Goal: Use online tool/utility: Utilize a website feature to perform a specific function

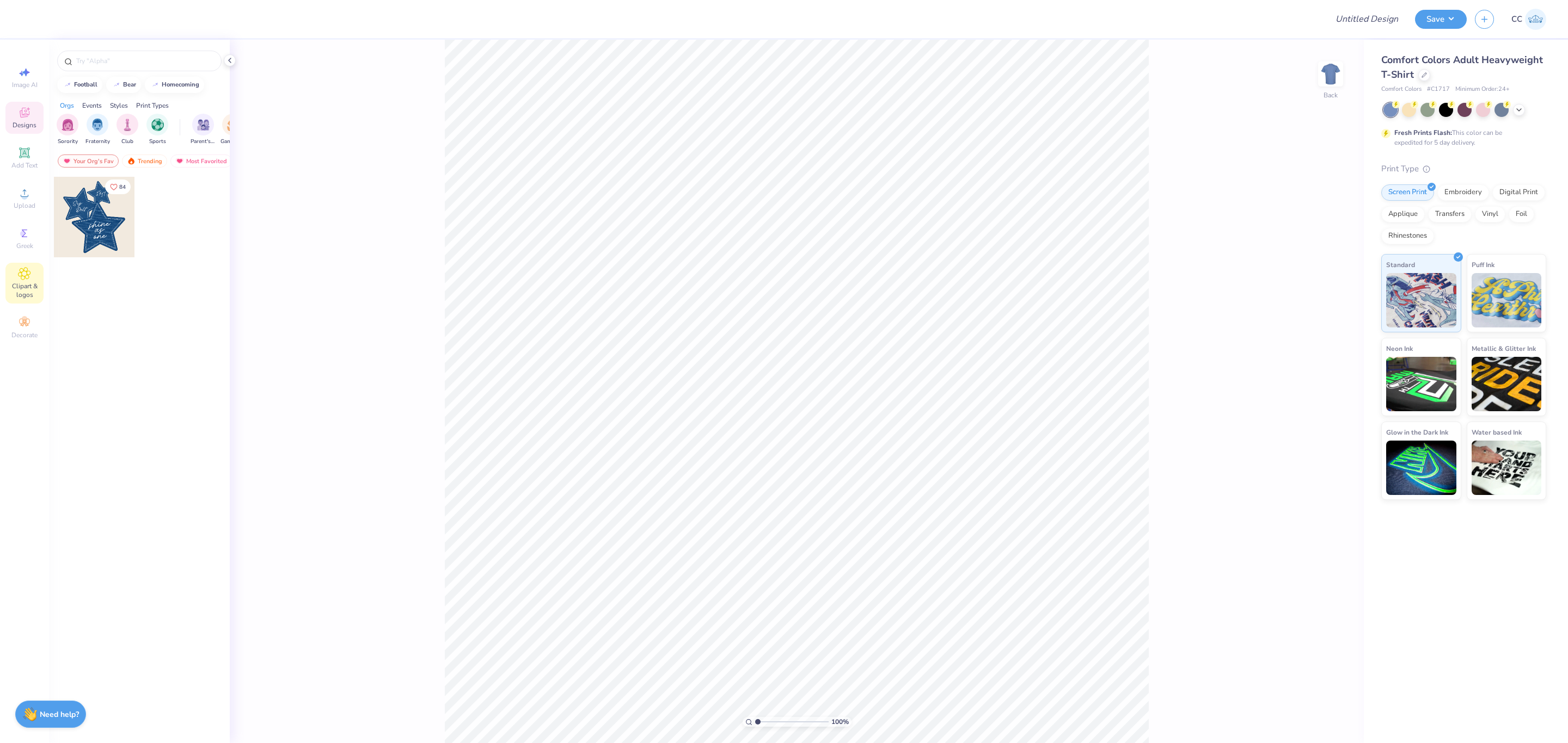
click at [18, 276] on icon at bounding box center [24, 274] width 12 height 13
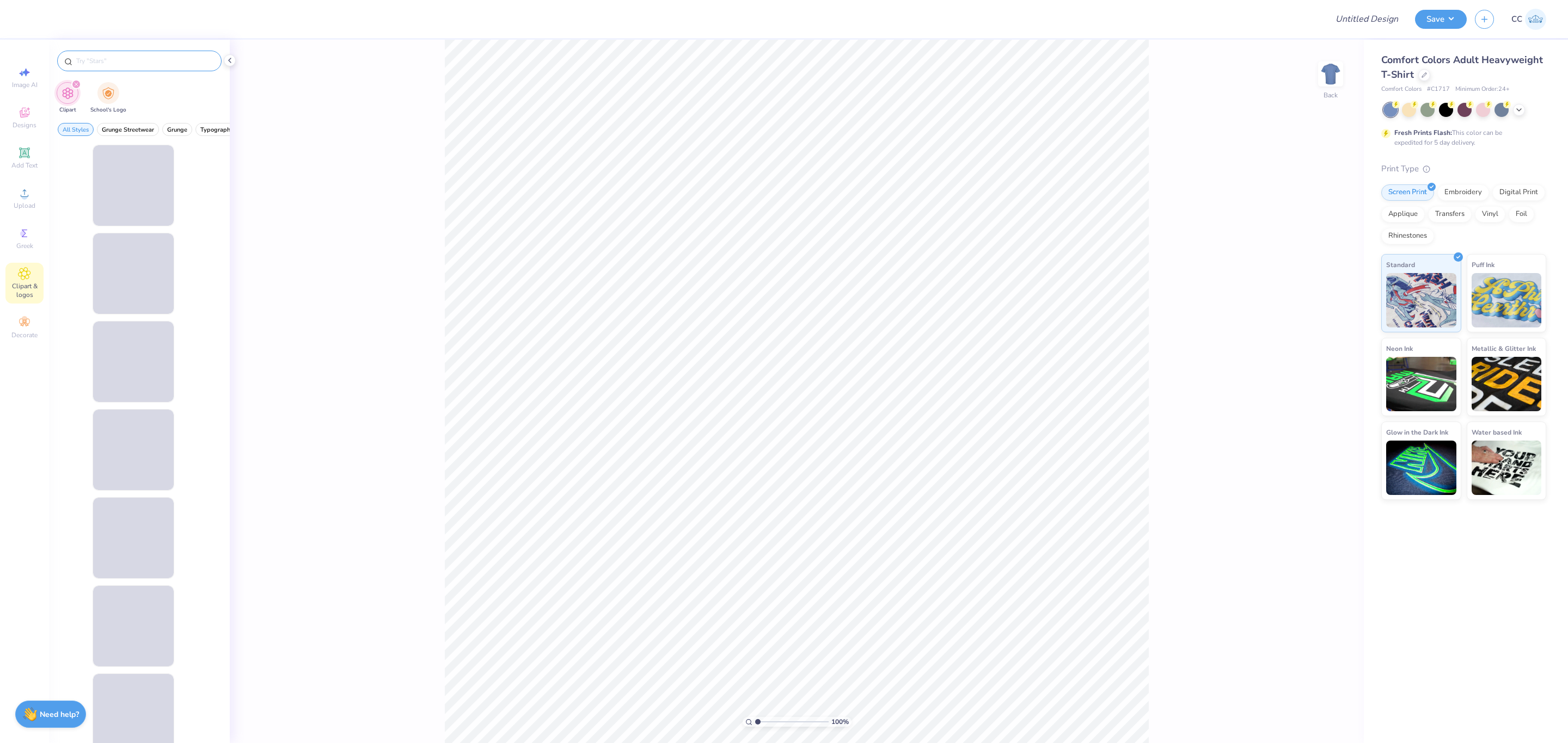
click at [102, 60] on input "text" at bounding box center [144, 60] width 139 height 11
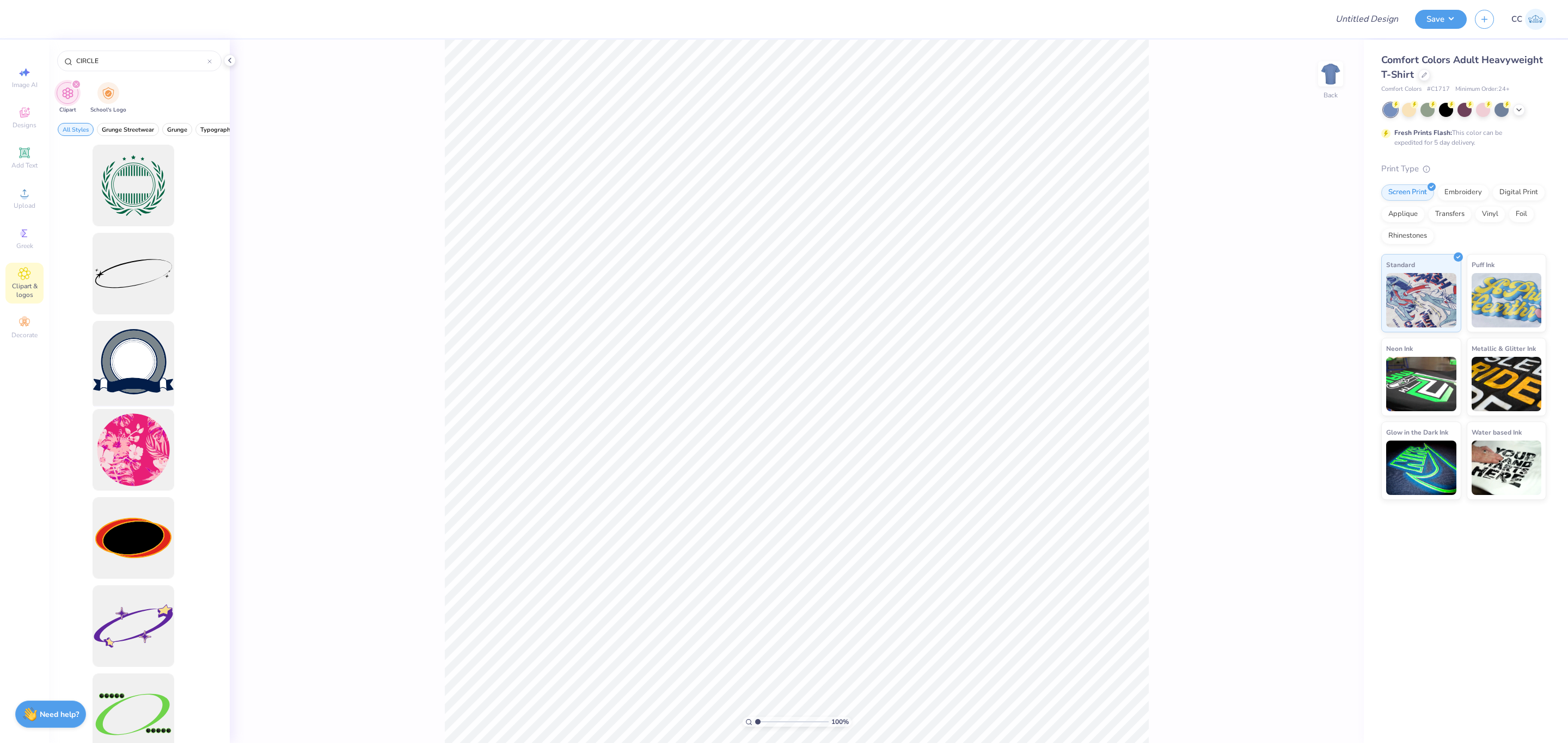
type input "CIRCLE"
click at [139, 352] on div at bounding box center [133, 362] width 90 height 90
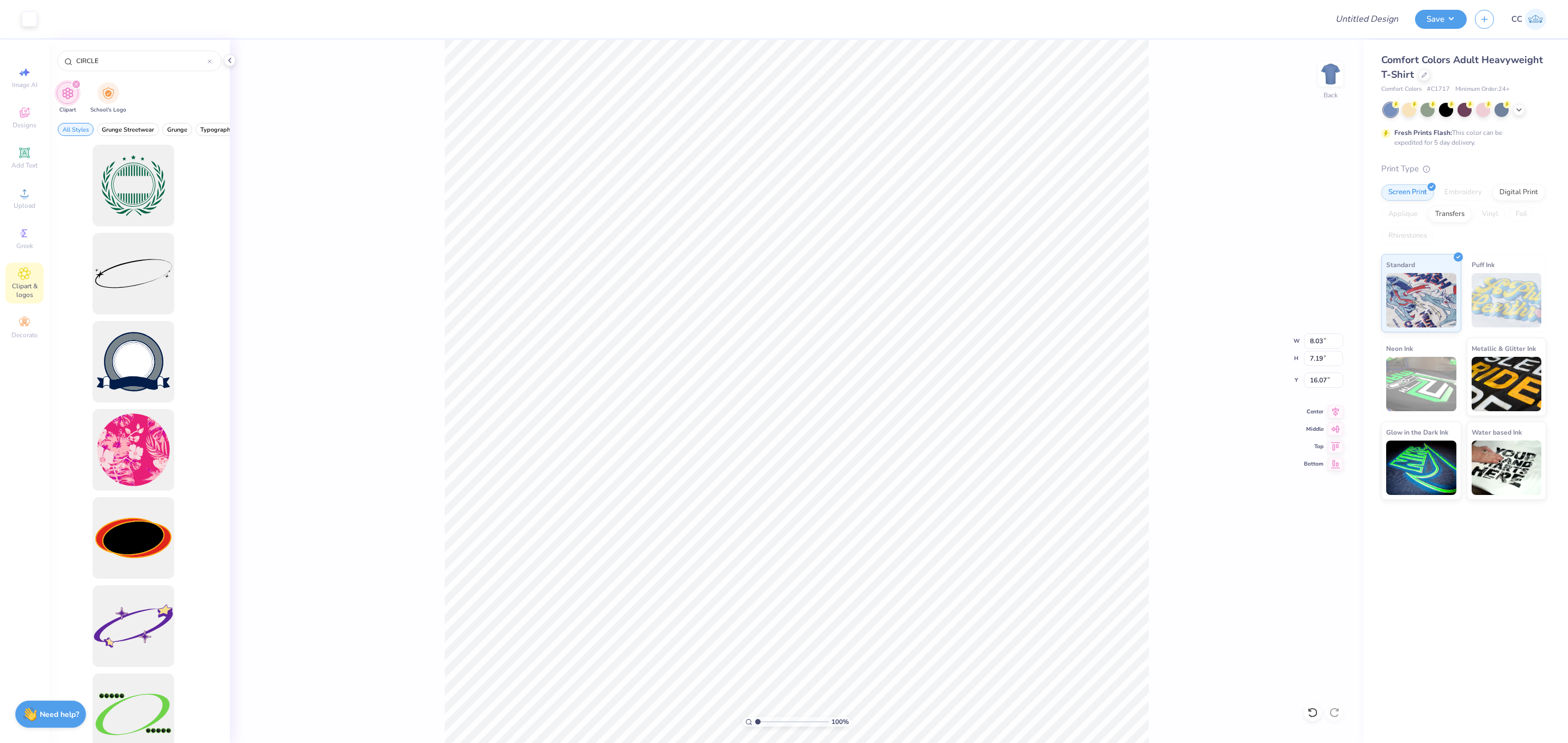
type input "16.17"
type input "10.98"
type input "3.27"
click at [27, 19] on div at bounding box center [30, 18] width 15 height 15
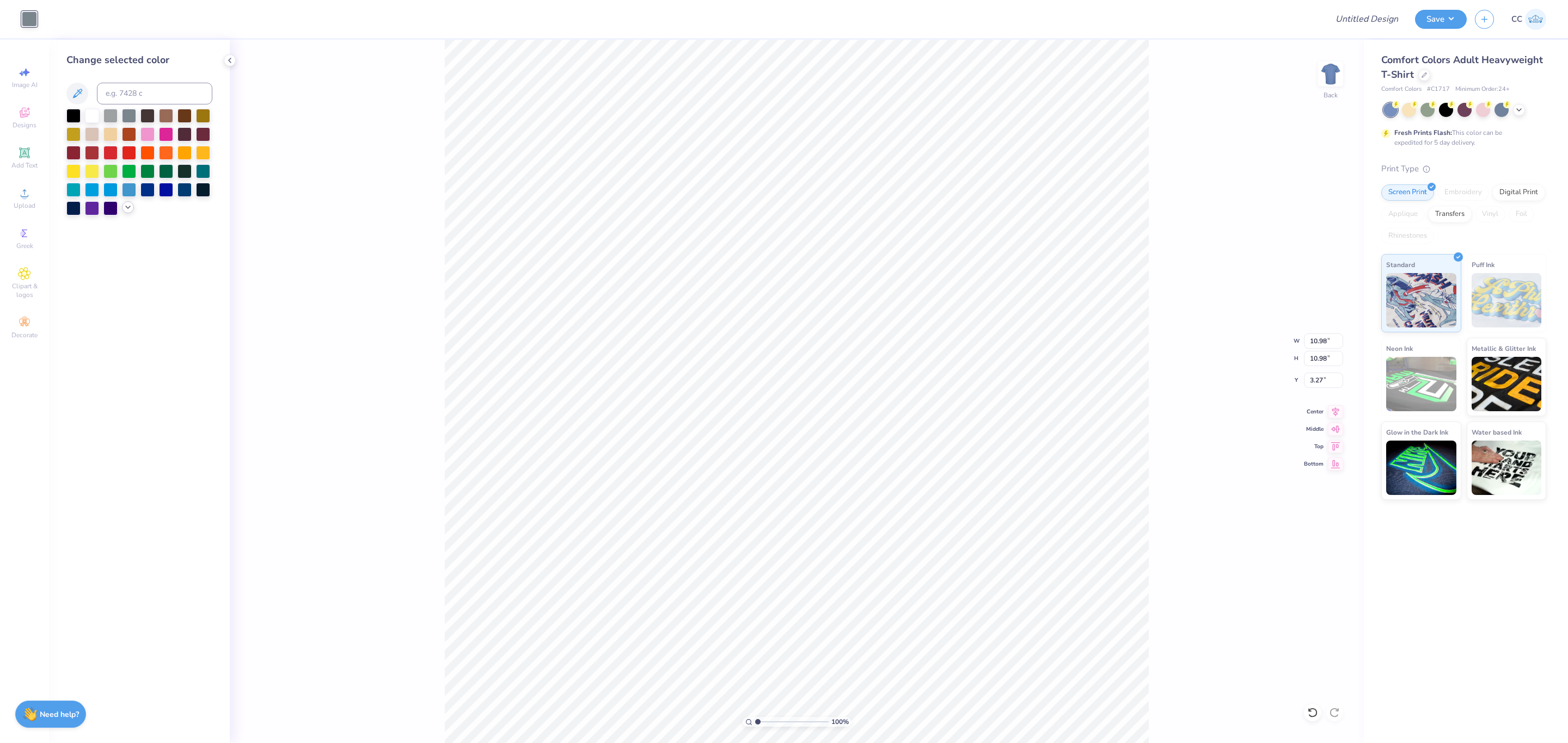
click at [128, 203] on icon at bounding box center [128, 207] width 9 height 9
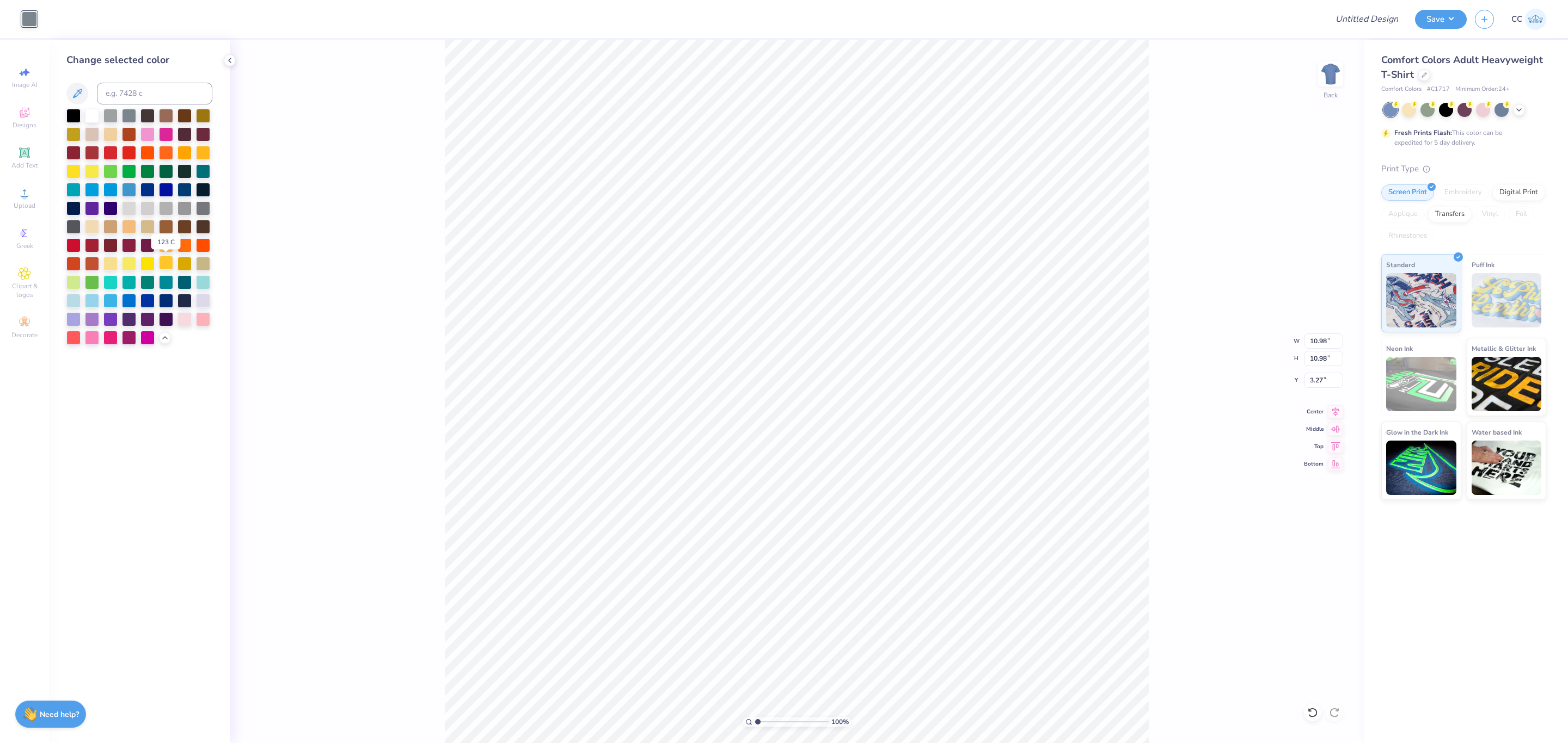
click at [167, 267] on div at bounding box center [166, 263] width 14 height 14
click at [171, 215] on div at bounding box center [166, 207] width 14 height 14
click at [160, 191] on div at bounding box center [166, 189] width 14 height 14
click at [164, 167] on div at bounding box center [166, 170] width 14 height 14
click at [177, 155] on div at bounding box center [184, 151] width 14 height 14
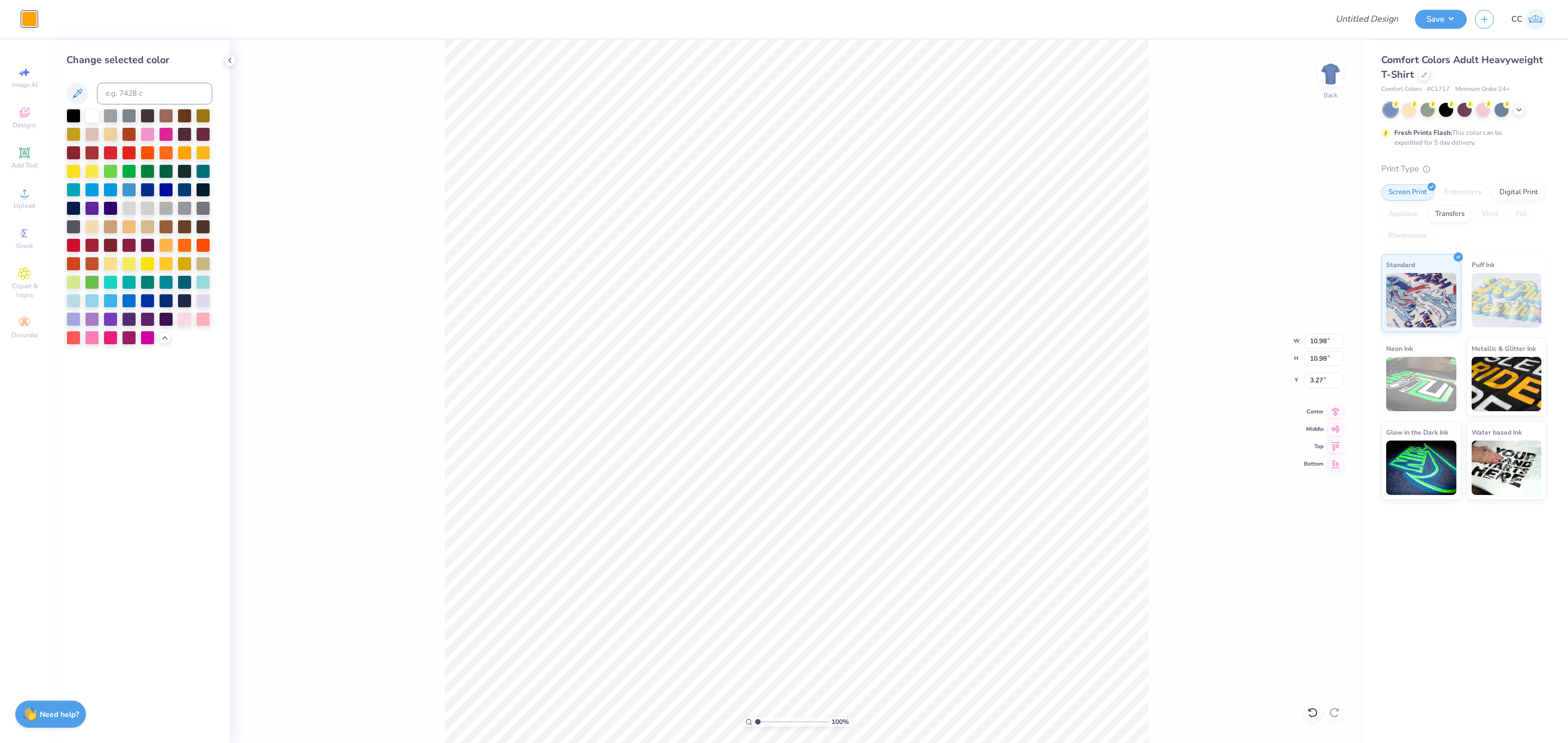
type input "8.03"
type input "7.19"
type input "16.17"
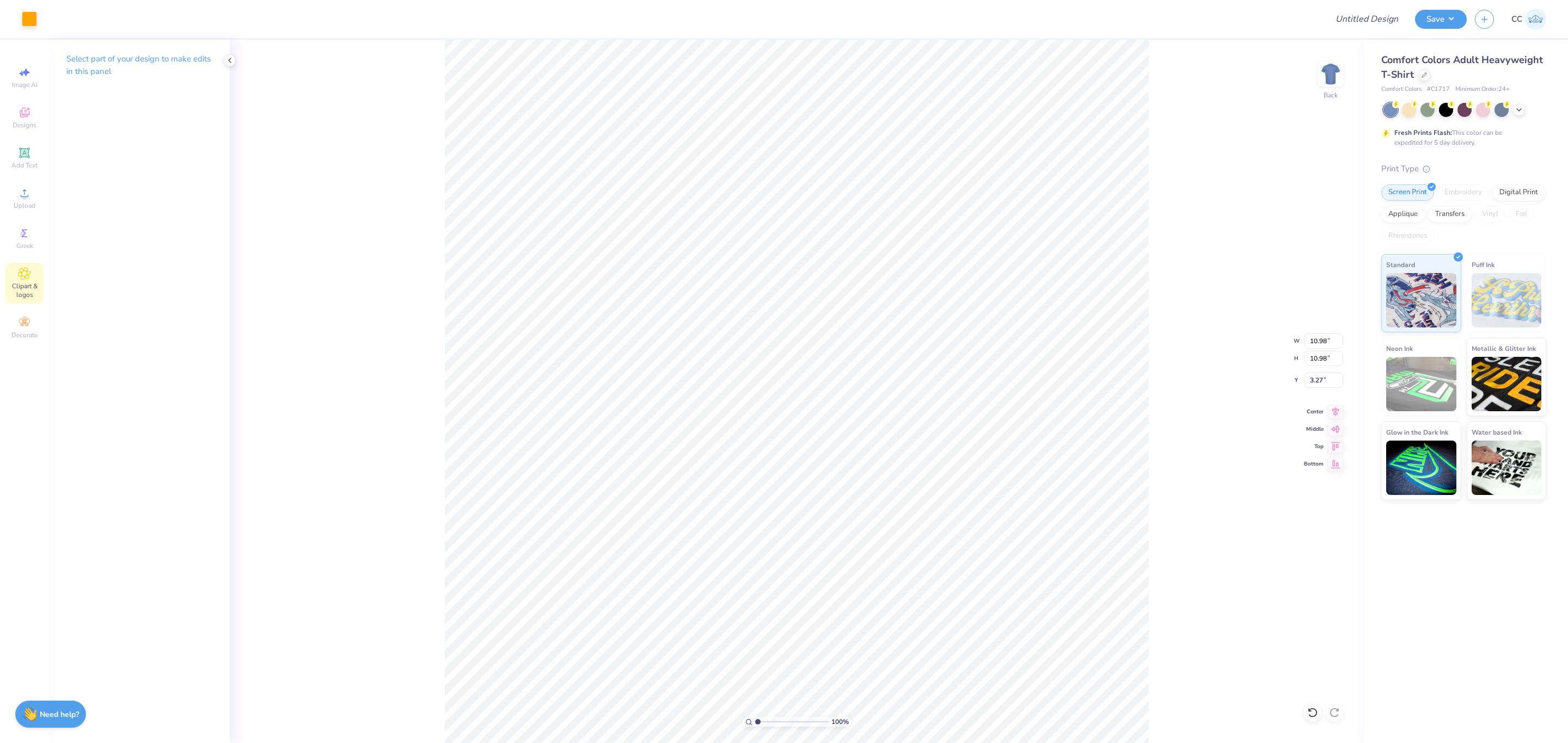
click at [29, 276] on icon at bounding box center [24, 273] width 12 height 12
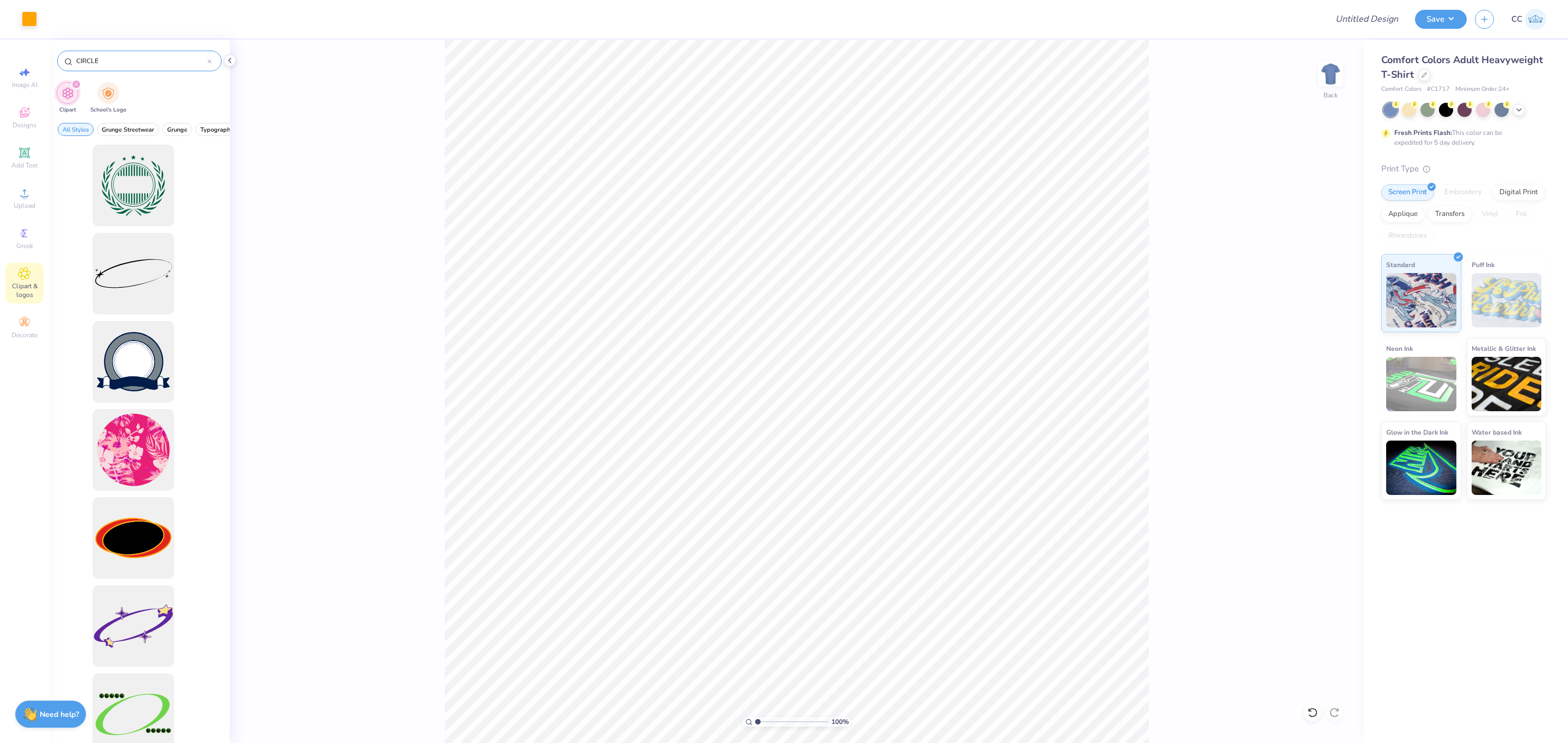
click at [110, 56] on input "CIRCLE" at bounding box center [141, 60] width 132 height 11
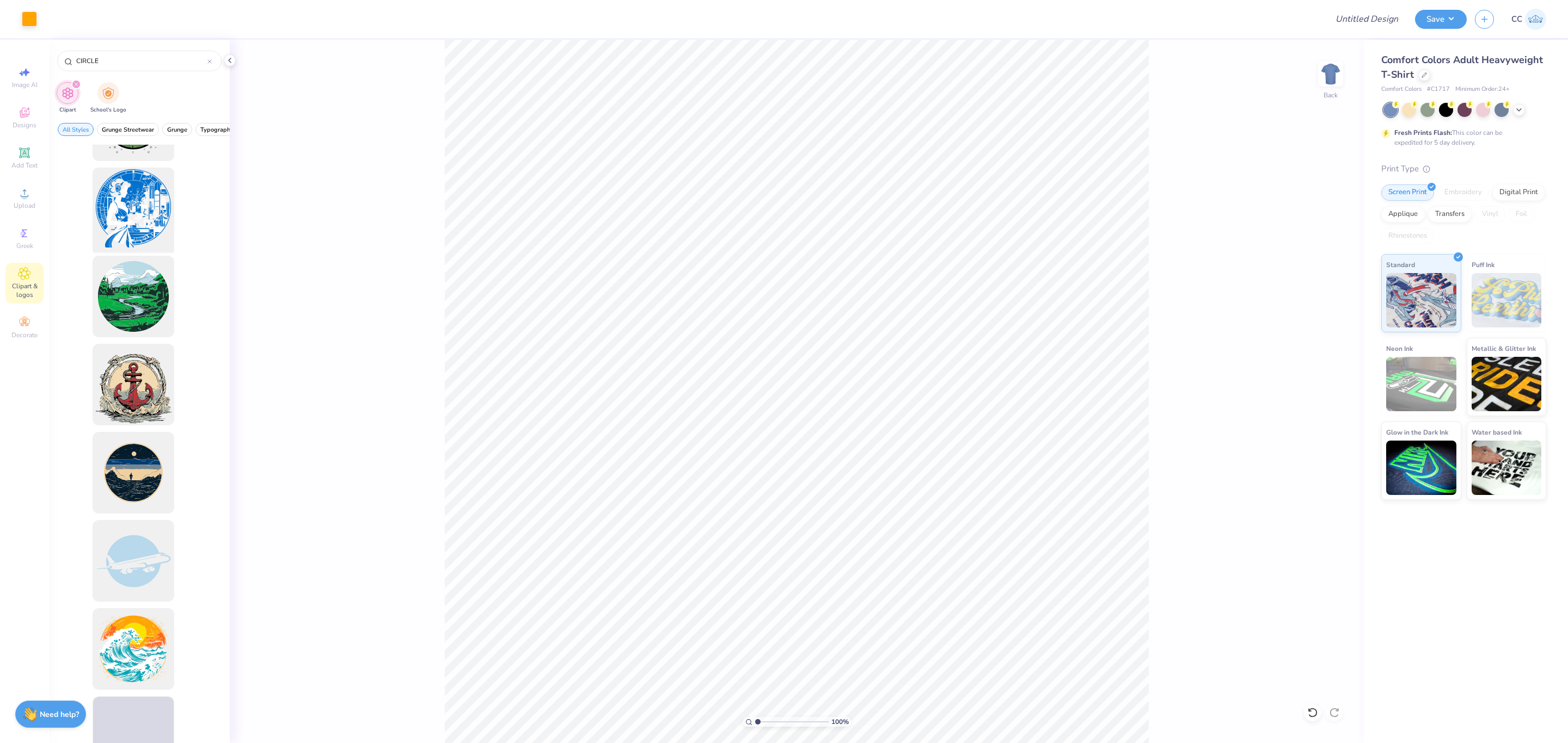
scroll to position [3673, 0]
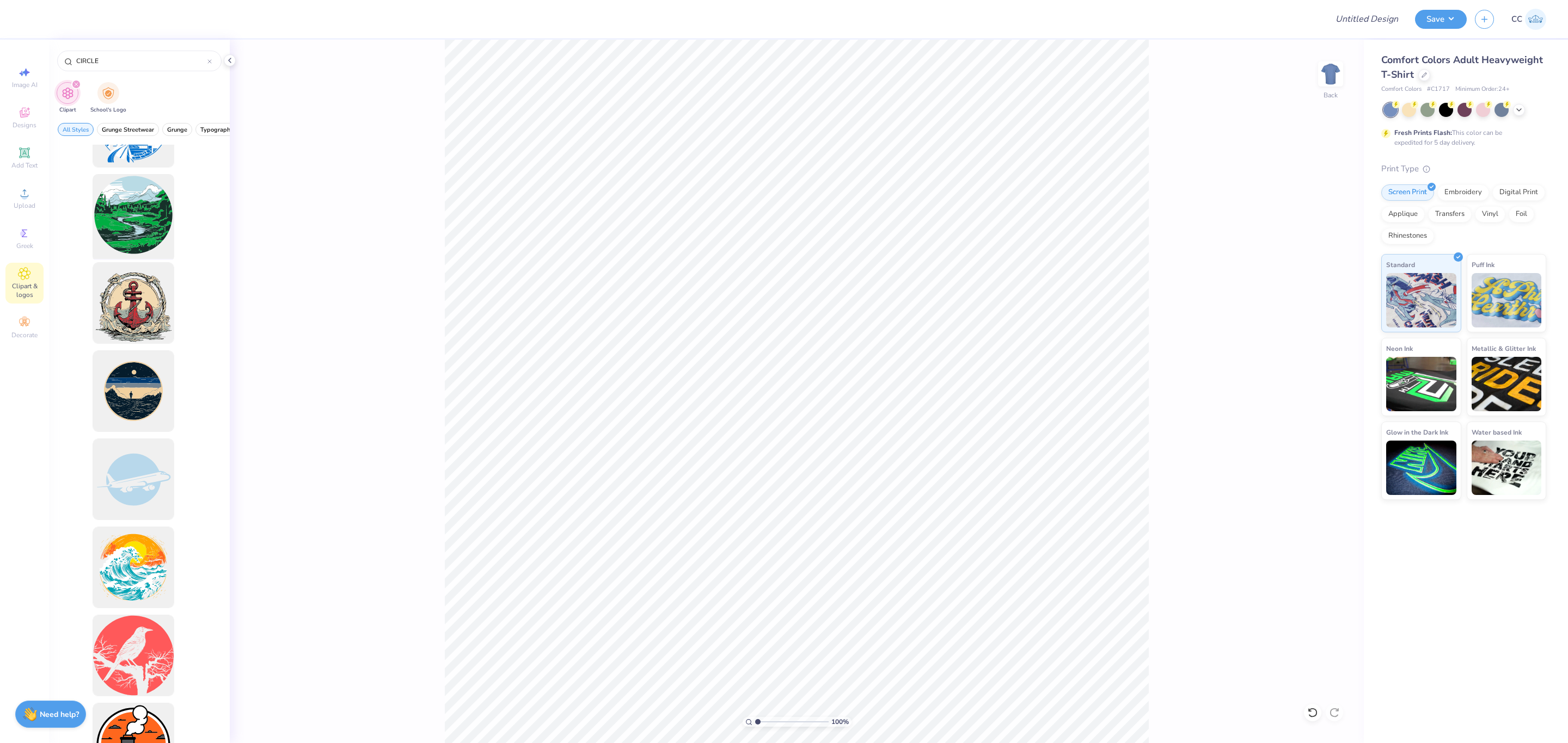
click at [118, 204] on div at bounding box center [133, 216] width 90 height 90
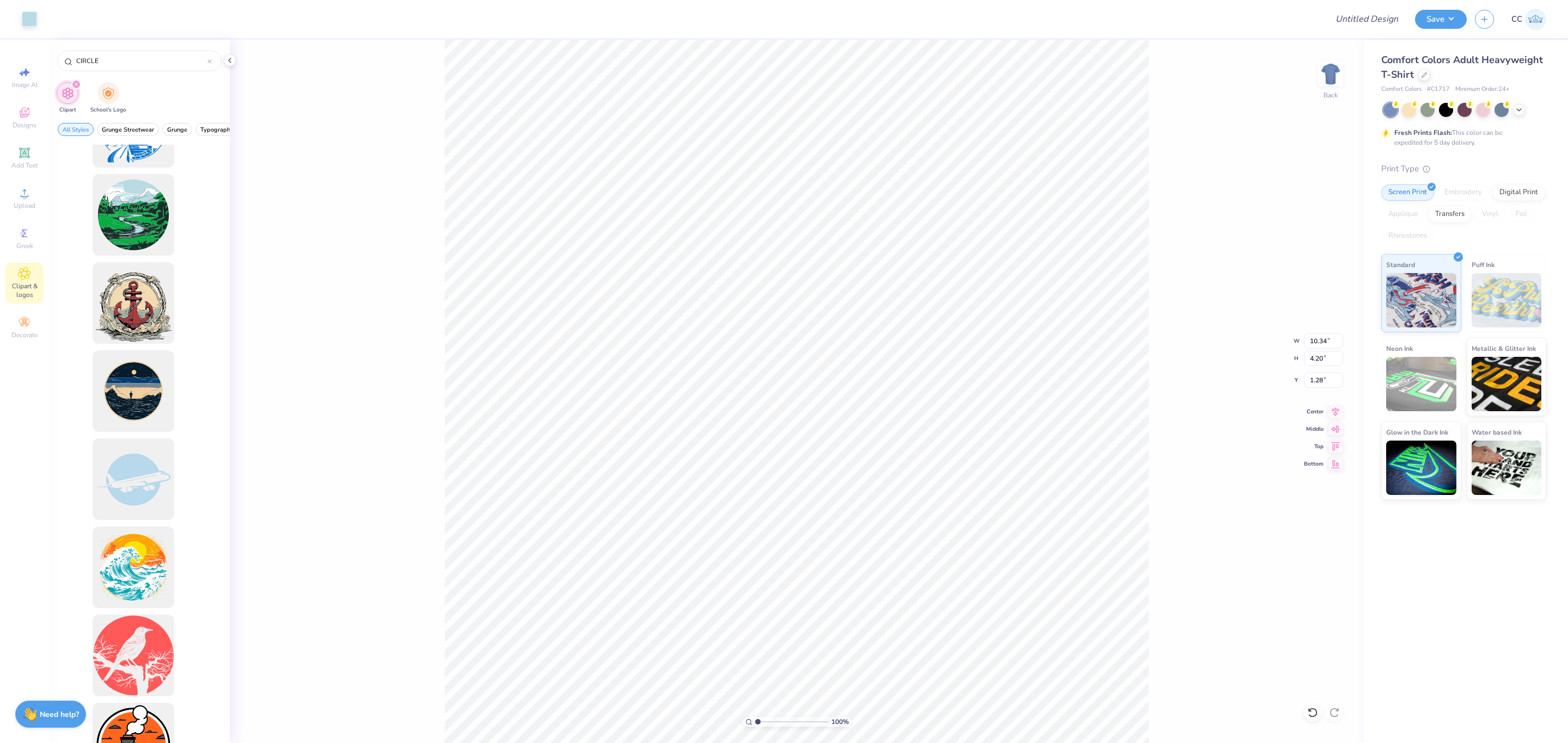
type input "1.28"
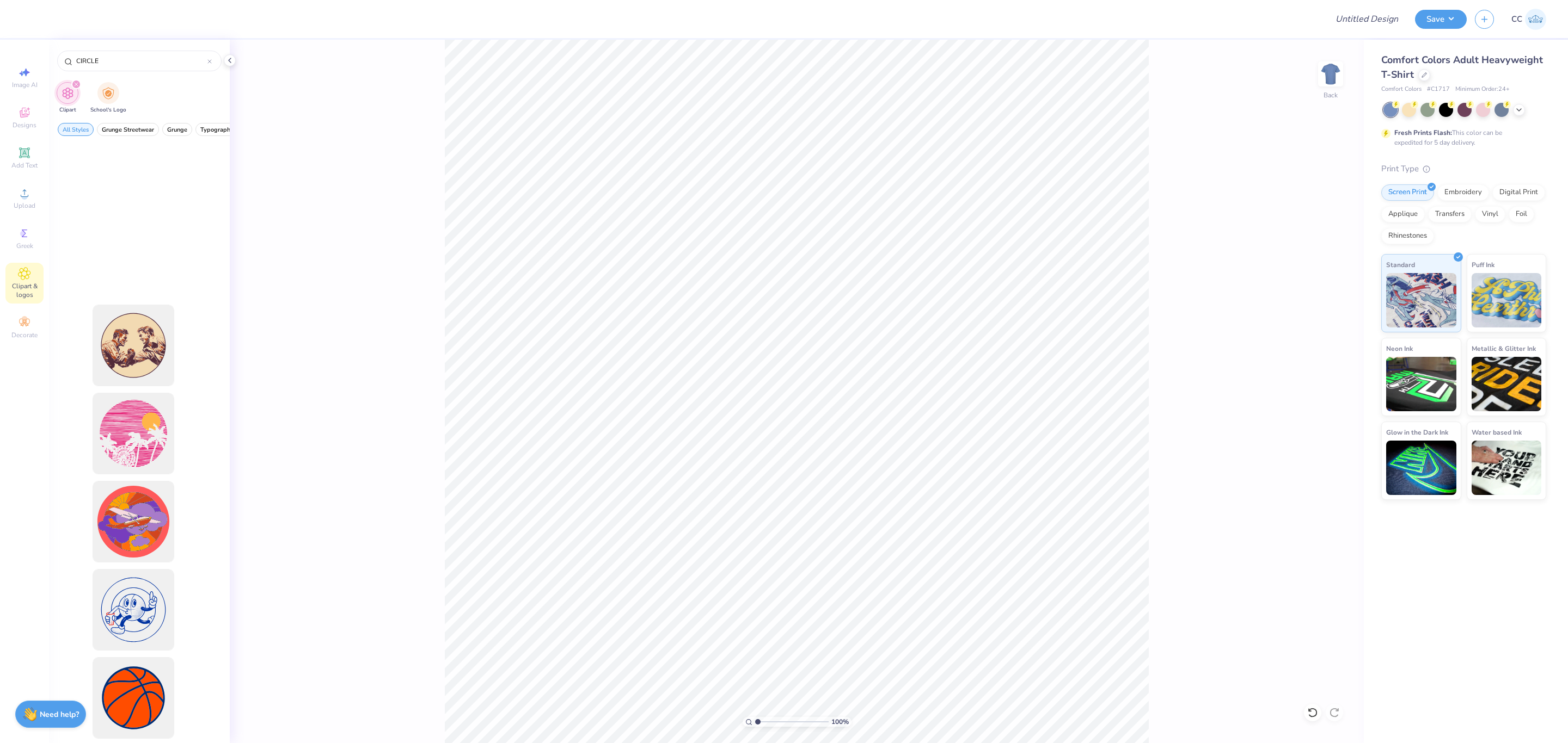
scroll to position [5550, 0]
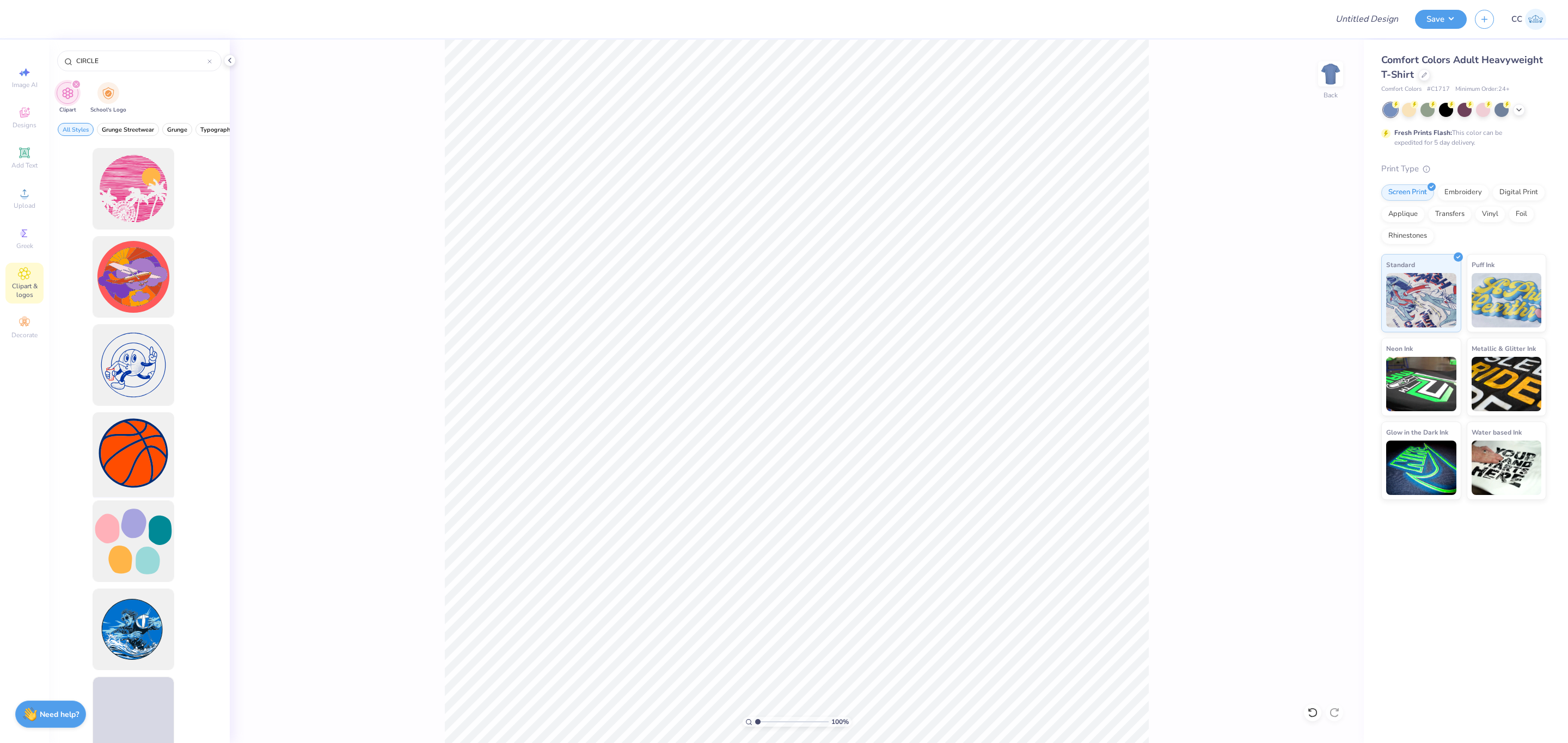
click at [126, 434] on div at bounding box center [133, 453] width 90 height 90
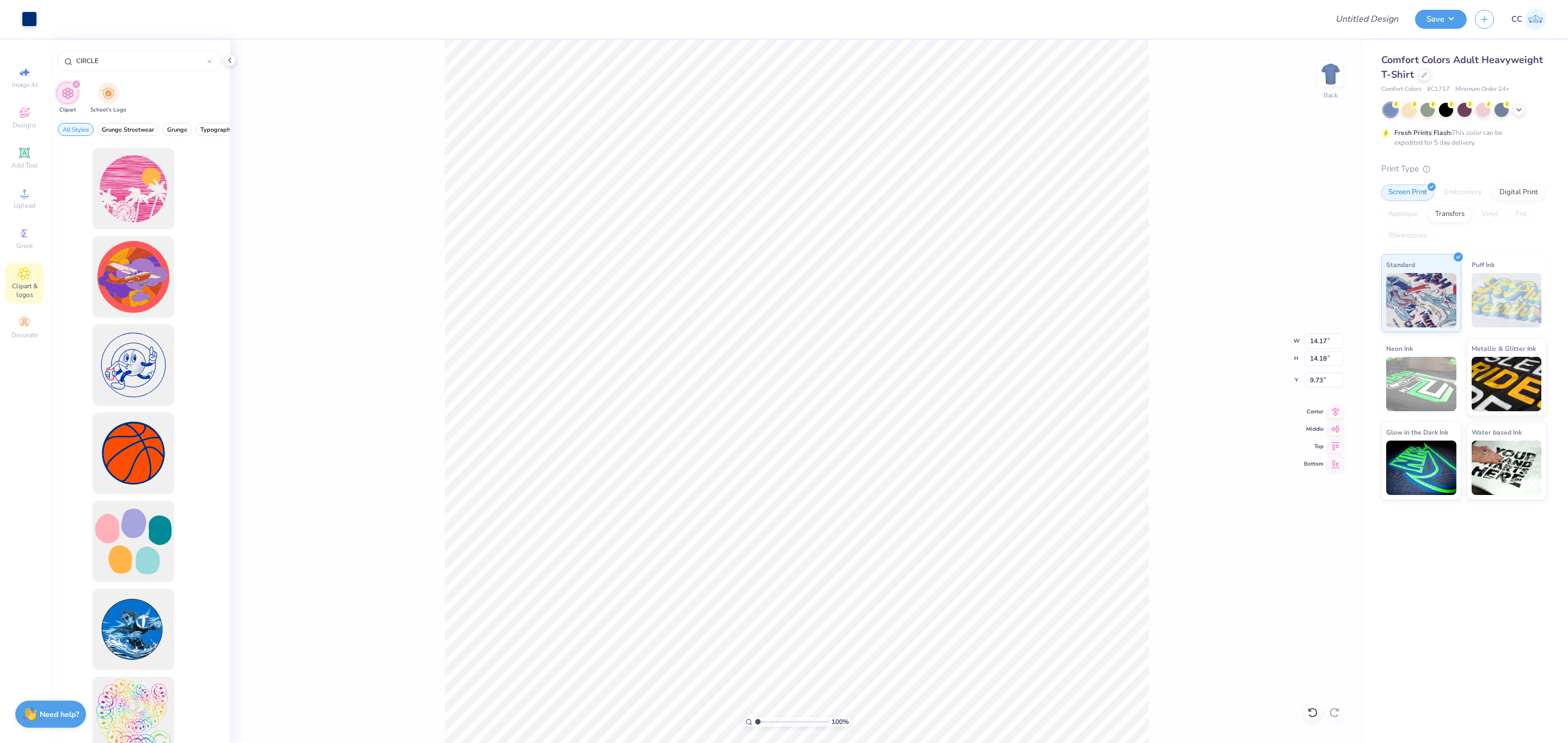
type input "9.73"
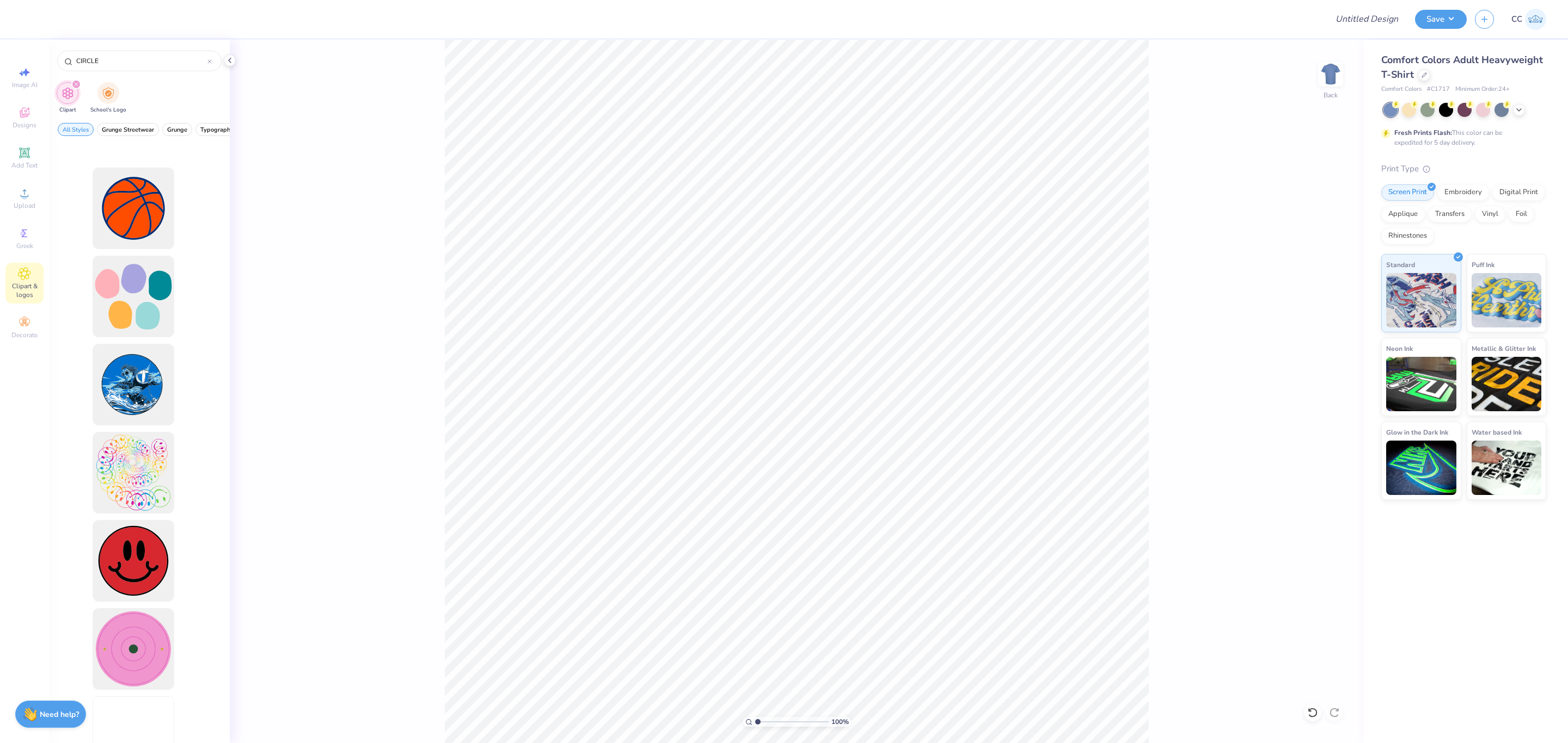
scroll to position [5877, 0]
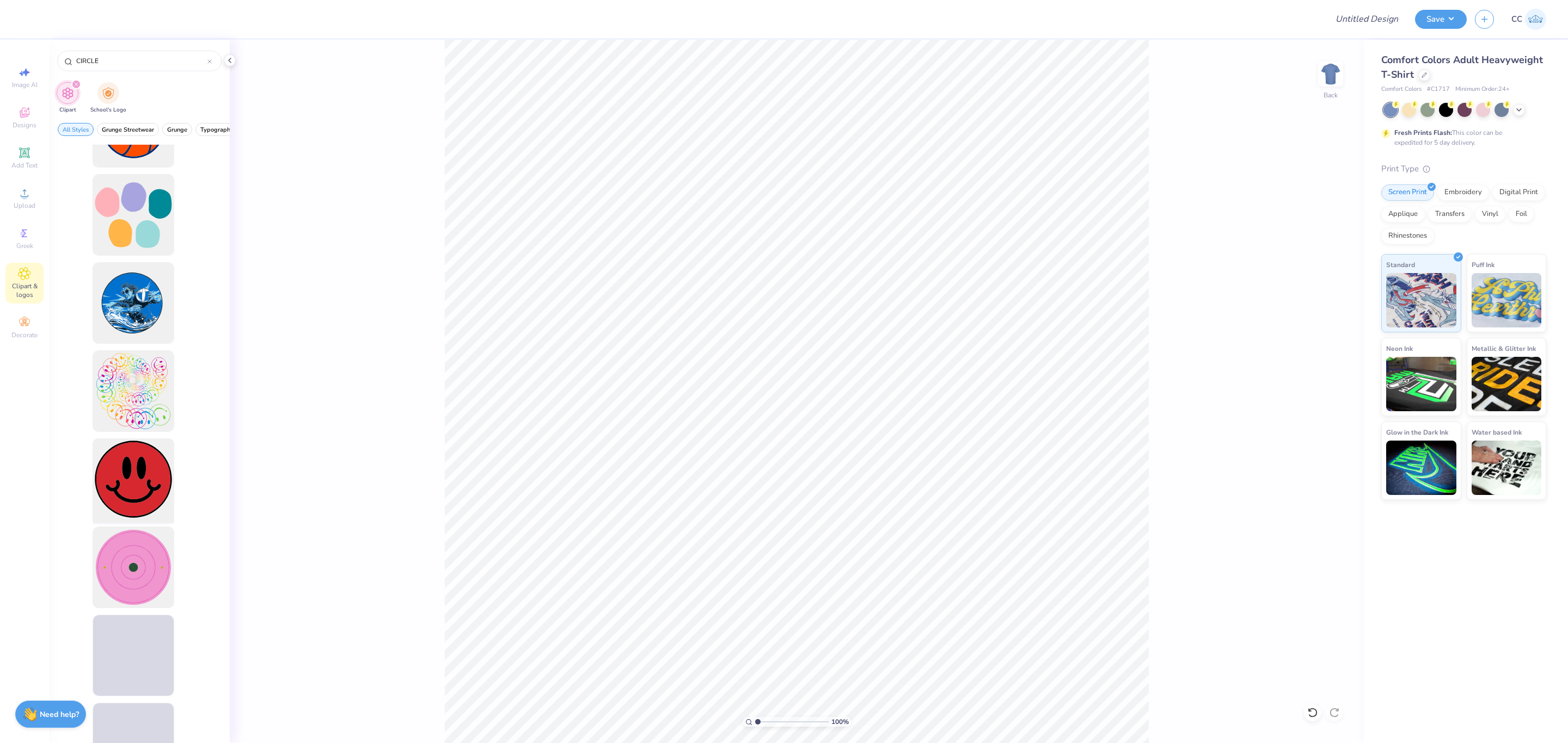
click at [144, 492] on div at bounding box center [133, 479] width 90 height 90
